Goal: Task Accomplishment & Management: Manage account settings

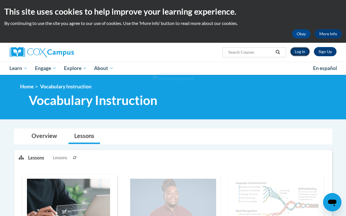
click at [305, 54] on link "Log In" at bounding box center [300, 51] width 20 height 9
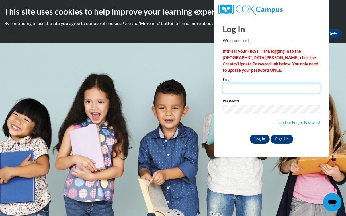
type input "ehansen@waukesha.k12.wi.us"
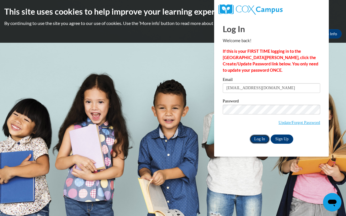
click at [266, 140] on input "Log In" at bounding box center [260, 138] width 20 height 9
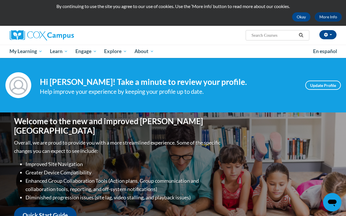
scroll to position [19, 0]
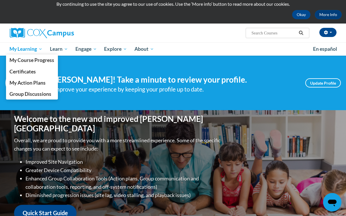
click at [37, 47] on span "My Learning" at bounding box center [25, 49] width 33 height 7
click at [36, 59] on span "My Course Progress" at bounding box center [31, 60] width 45 height 6
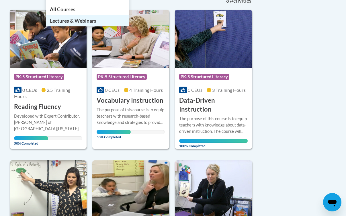
scroll to position [188, 0]
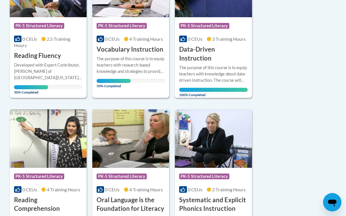
click at [119, 56] on div "The purpose of this course is to equip teachers with research-based knowledge a…" at bounding box center [131, 65] width 68 height 19
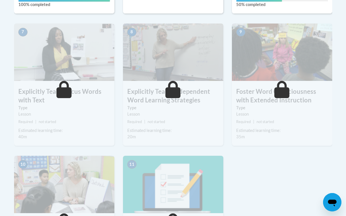
scroll to position [396, 0]
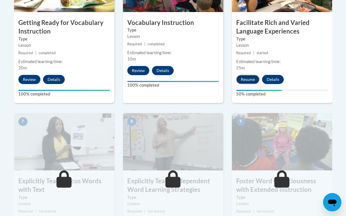
click at [246, 81] on button "Resume" at bounding box center [247, 79] width 23 height 9
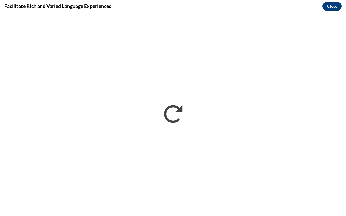
scroll to position [0, 0]
